Goal: Navigation & Orientation: Understand site structure

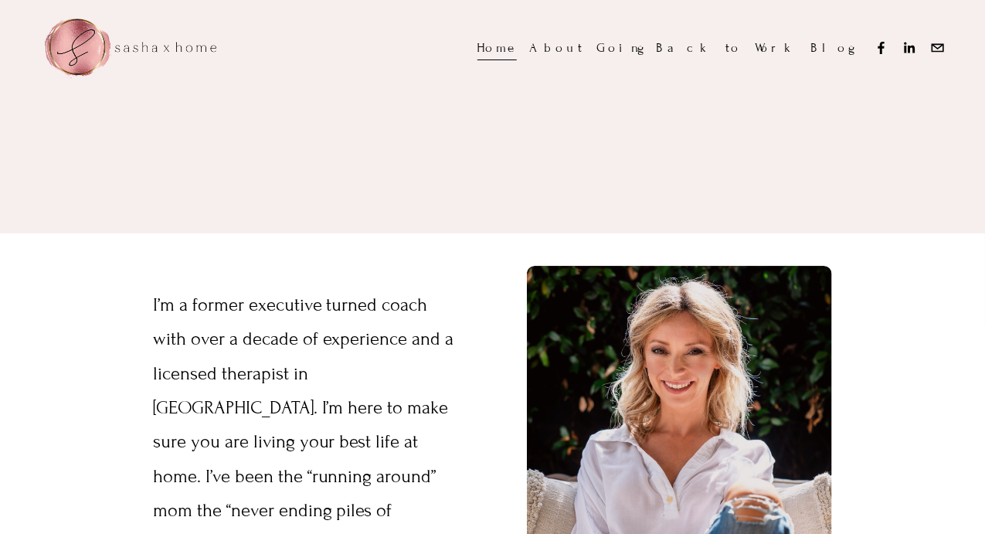
scroll to position [1838, 0]
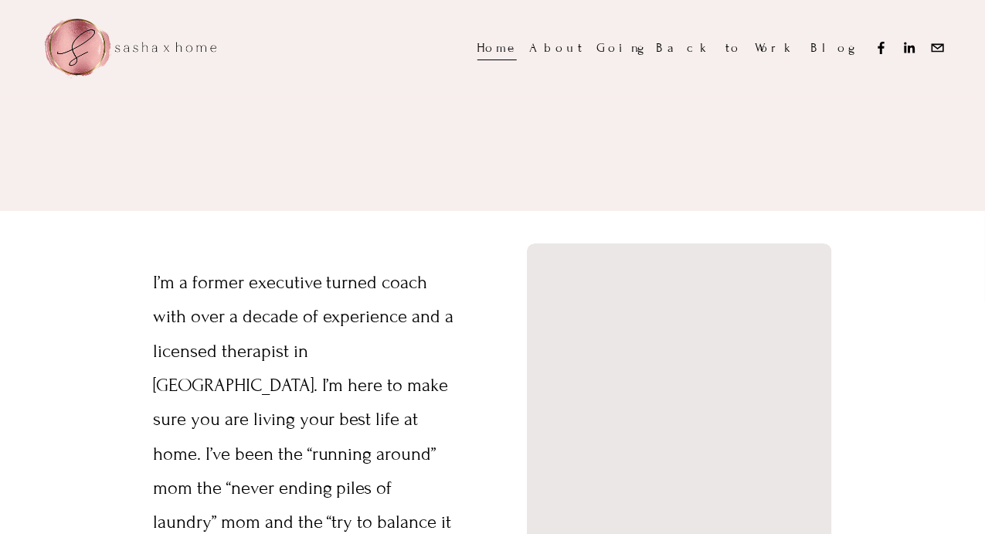
scroll to position [1844, 0]
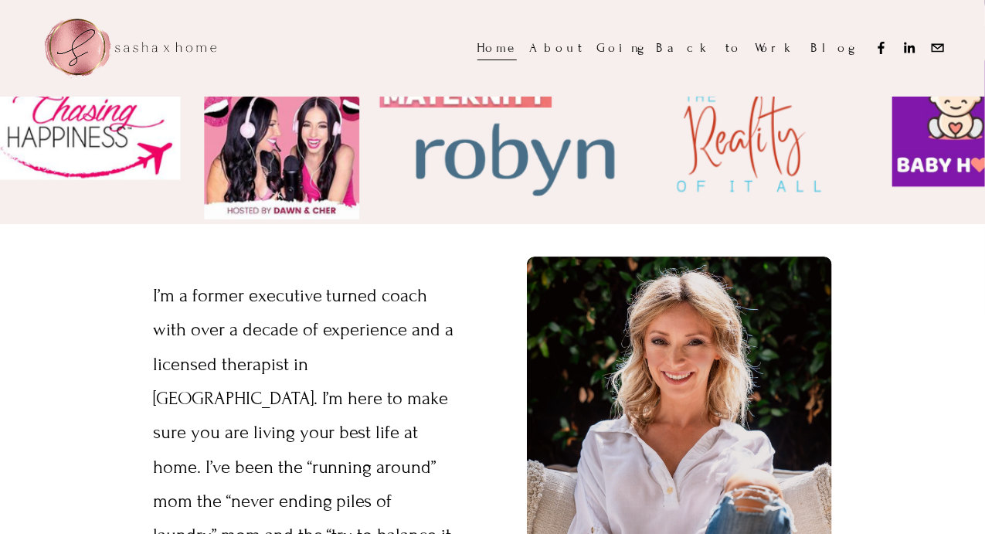
click at [757, 337] on div at bounding box center [680, 485] width 306 height 458
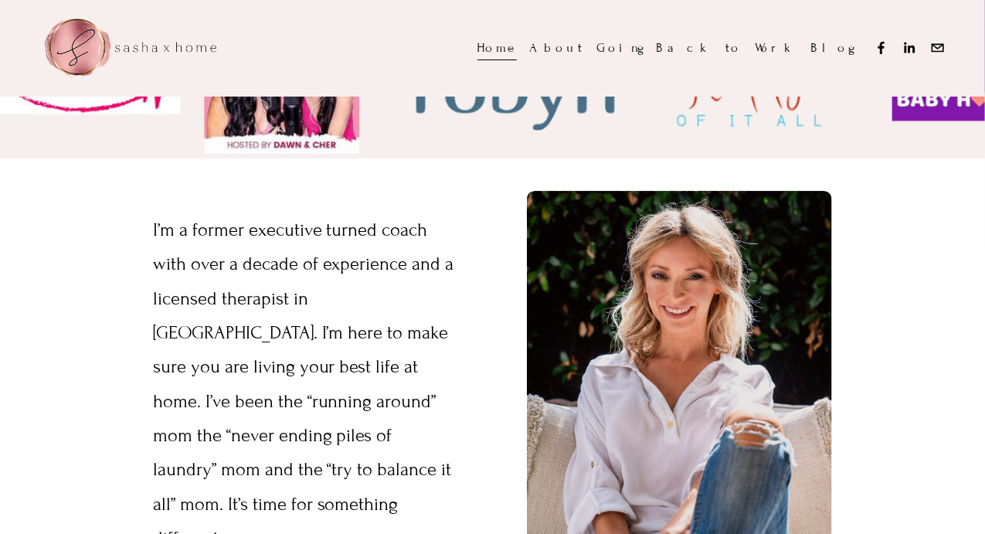
scroll to position [1930, 0]
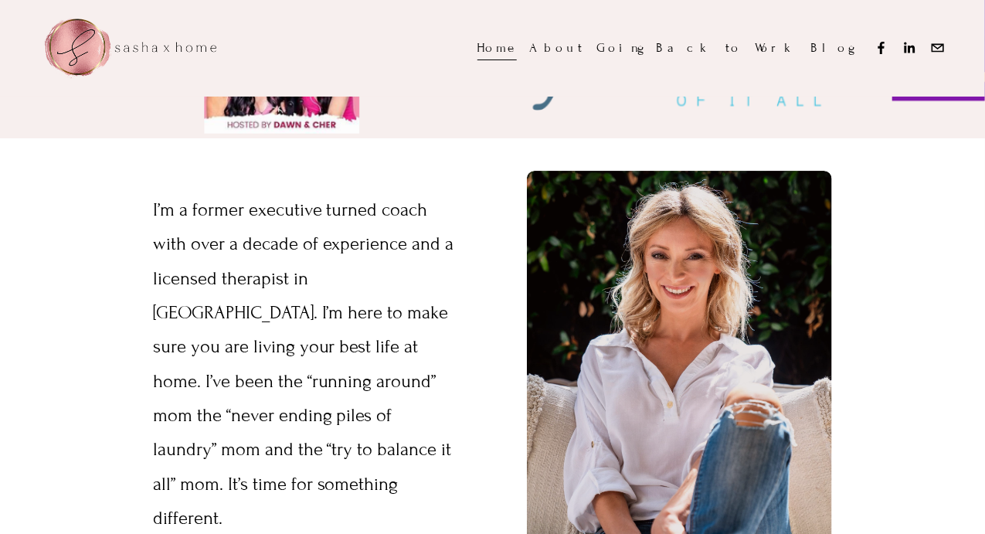
click at [802, 247] on div at bounding box center [680, 400] width 306 height 458
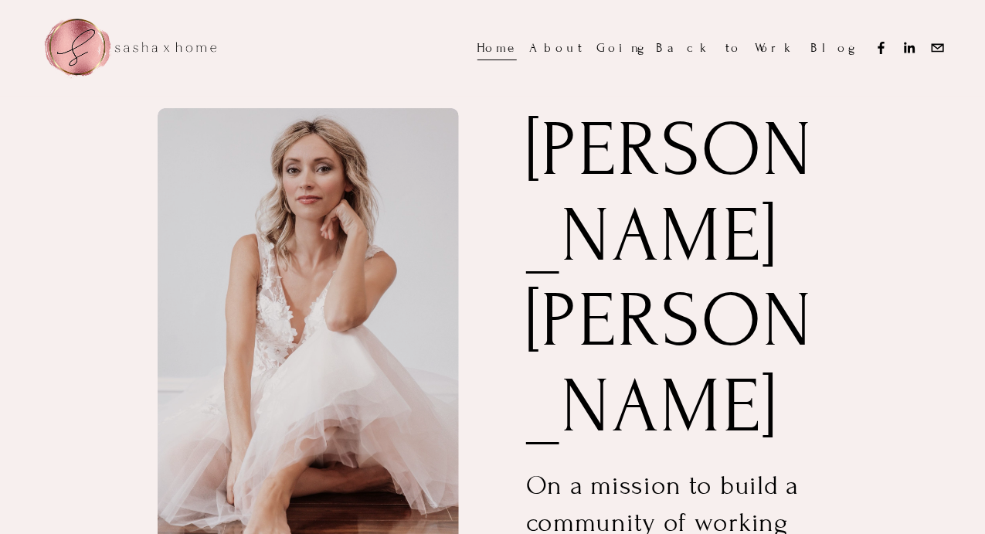
scroll to position [446, 0]
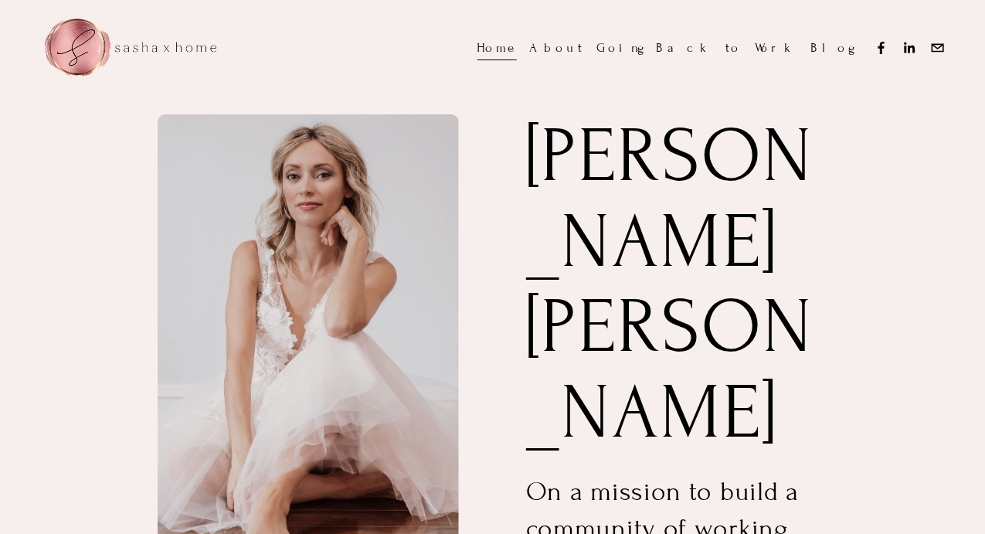
click at [583, 36] on link "About" at bounding box center [556, 48] width 54 height 26
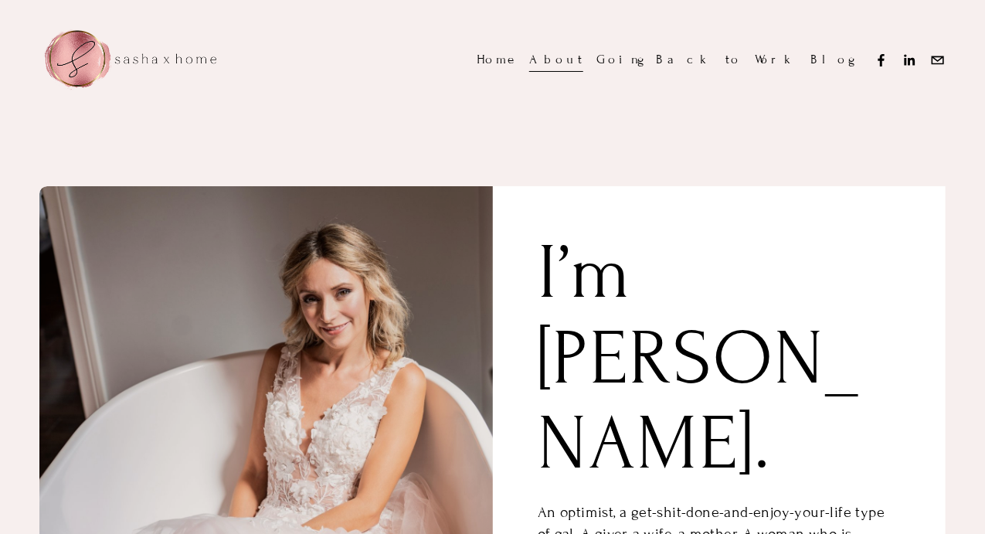
click at [757, 63] on link "Going Back to Work" at bounding box center [697, 60] width 202 height 26
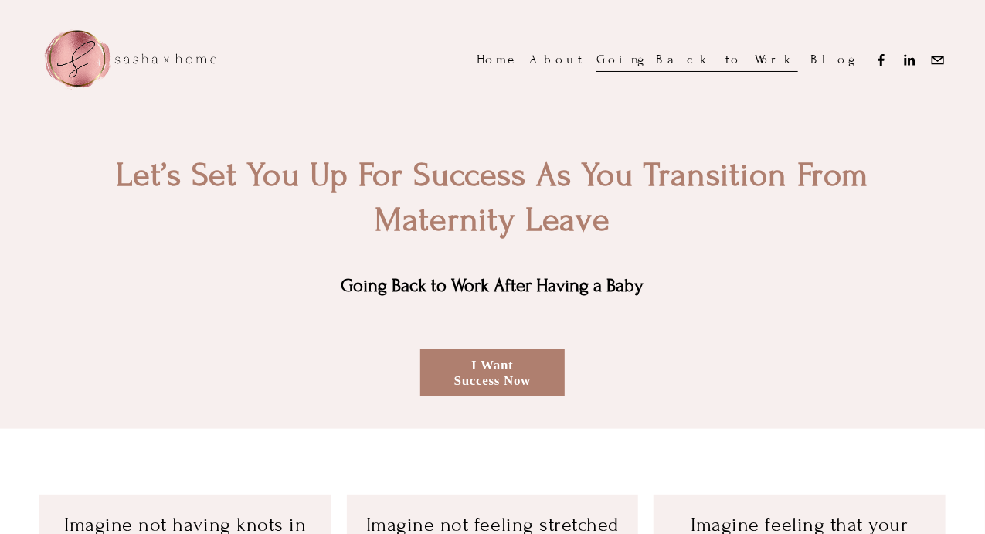
click at [583, 67] on link "About" at bounding box center [556, 60] width 54 height 26
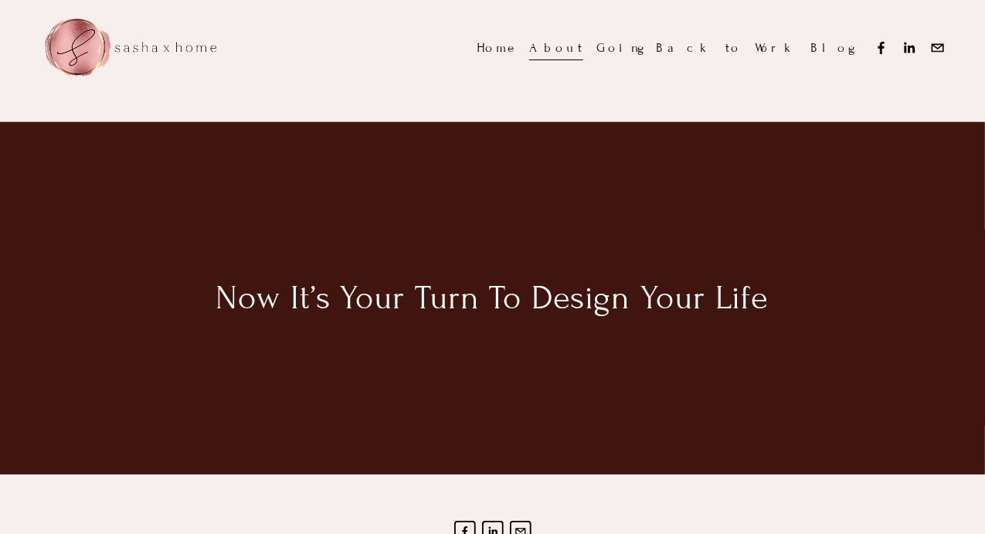
scroll to position [2632, 0]
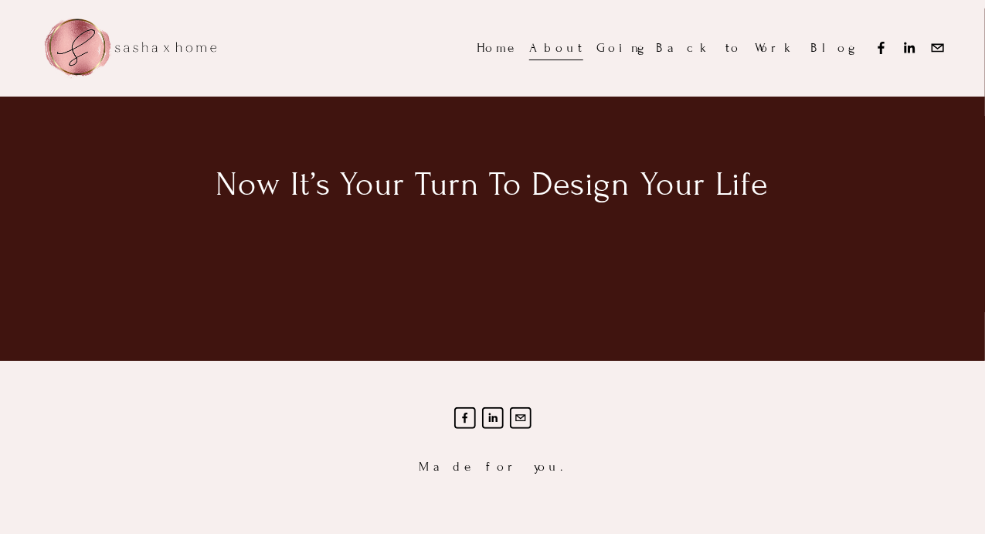
click at [517, 59] on link "Home" at bounding box center [496, 48] width 39 height 26
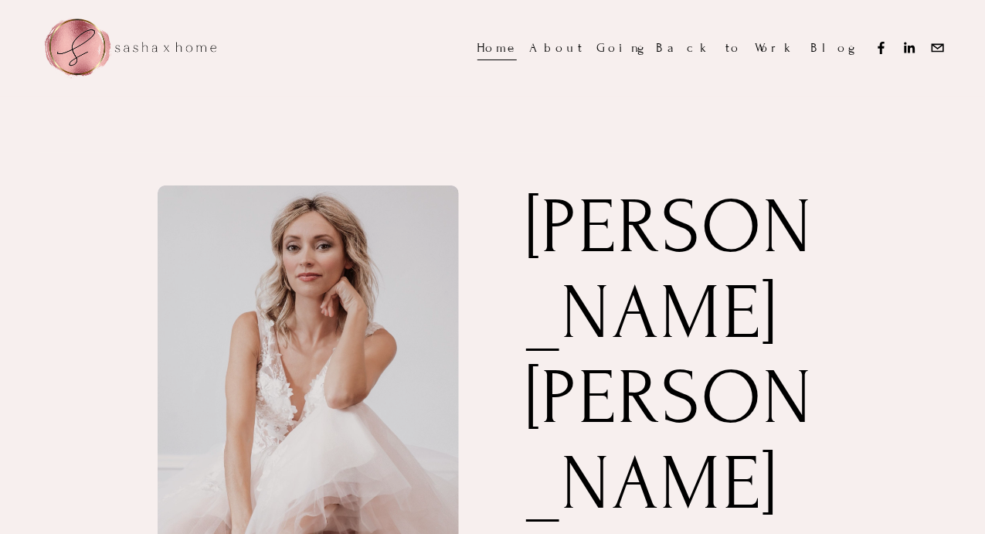
scroll to position [379, 0]
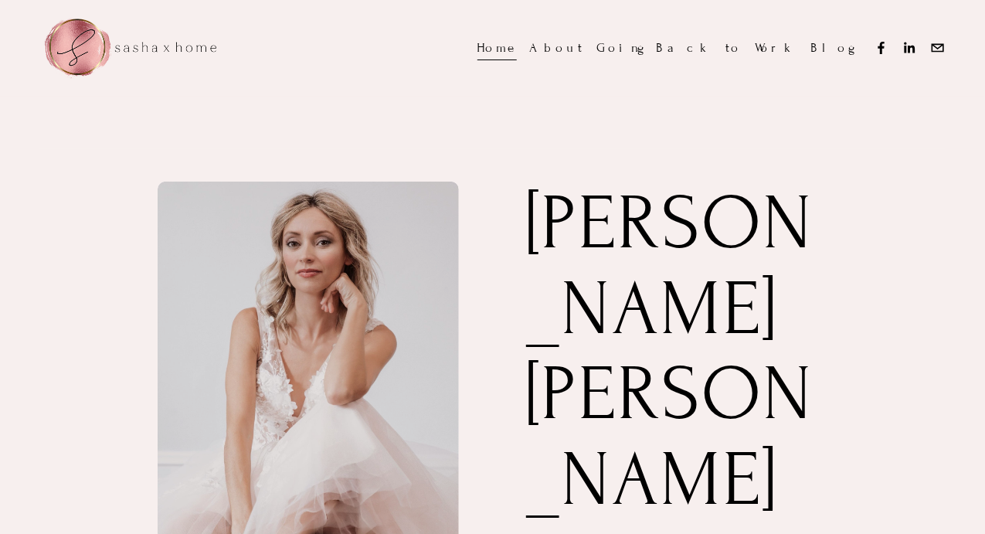
click at [583, 53] on link "About" at bounding box center [556, 48] width 54 height 26
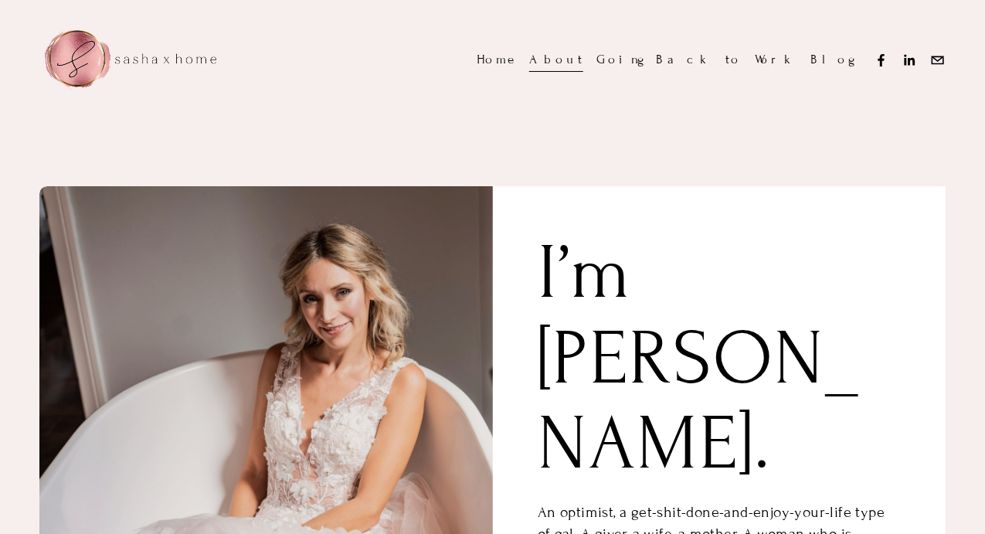
click at [517, 53] on link "Home" at bounding box center [496, 60] width 39 height 26
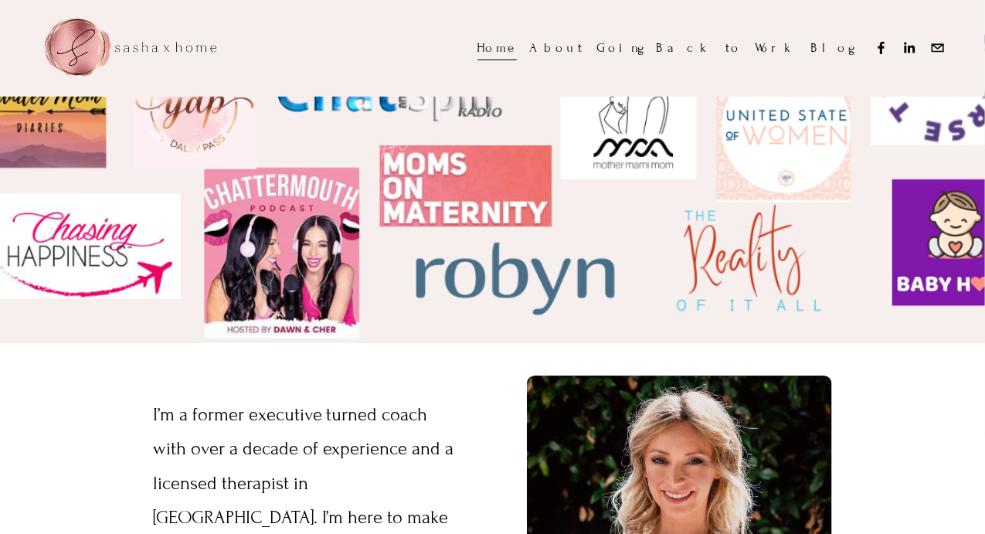
scroll to position [1900, 0]
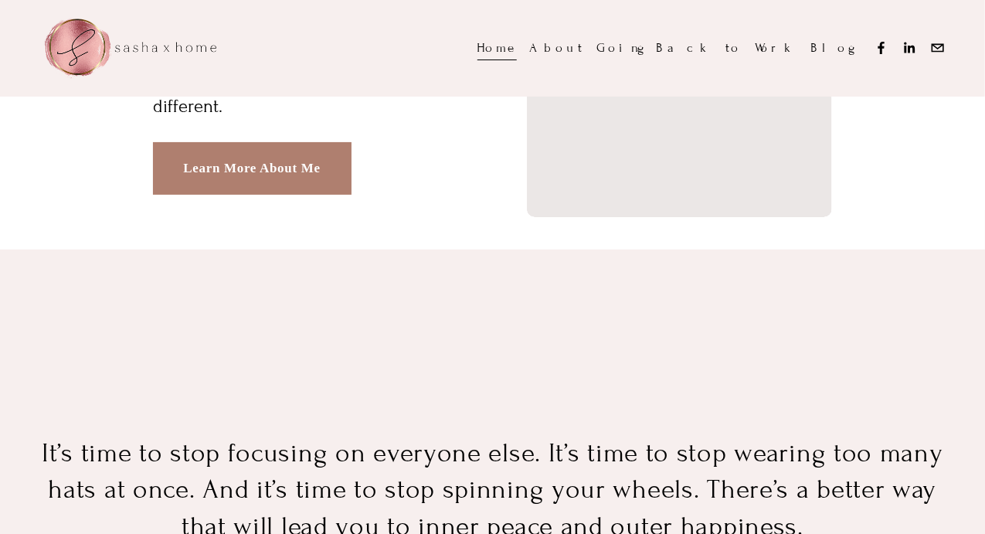
scroll to position [2348, 0]
